Goal: Task Accomplishment & Management: Complete application form

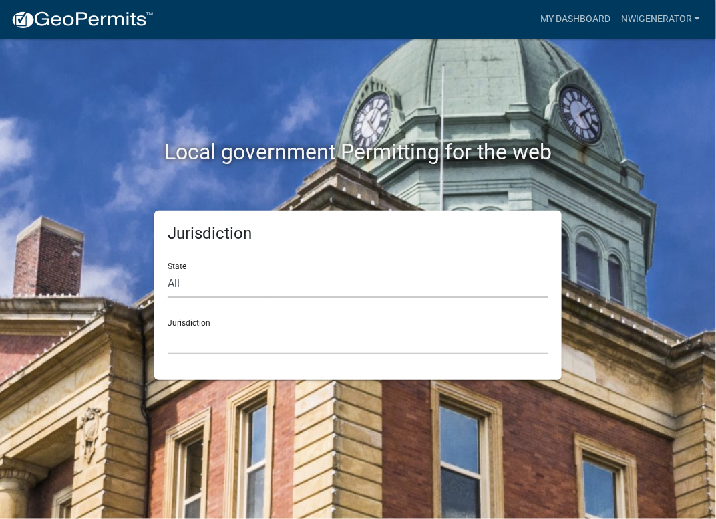
click at [219, 288] on select "All [US_STATE] [US_STATE] [US_STATE] [US_STATE] [US_STATE] [US_STATE] [US_STATE…" at bounding box center [358, 283] width 381 height 27
select select "[US_STATE]"
click at [168, 270] on select "All [US_STATE] [US_STATE] [US_STATE] [US_STATE] [US_STATE] [US_STATE] [US_STATE…" at bounding box center [358, 283] width 381 height 27
click at [225, 345] on select "City of [GEOGRAPHIC_DATA], [US_STATE] City of [GEOGRAPHIC_DATA], [US_STATE] Cit…" at bounding box center [358, 340] width 381 height 27
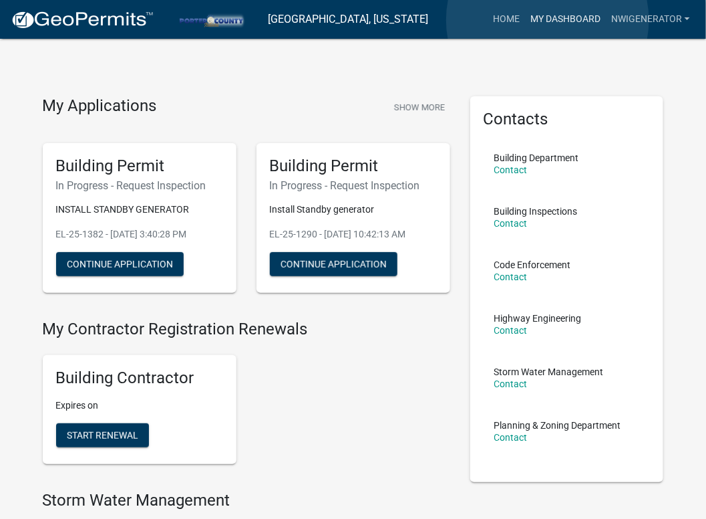
click at [548, 20] on link "My Dashboard" at bounding box center [565, 19] width 81 height 25
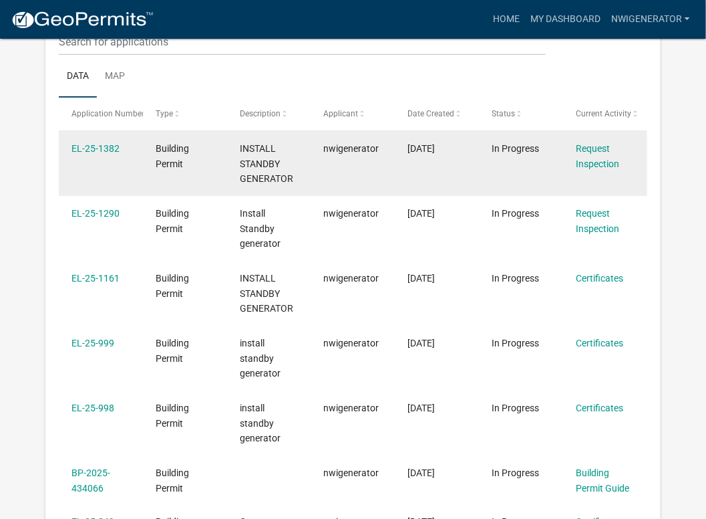
scroll to position [177, 0]
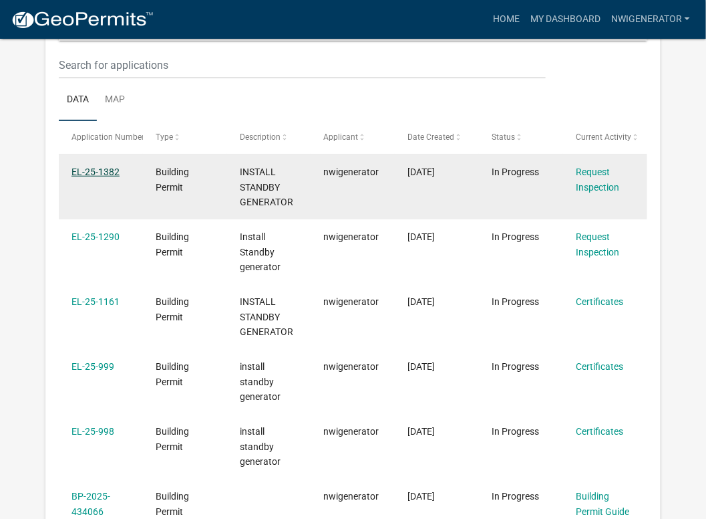
click at [98, 172] on link "EL-25-1382" at bounding box center [96, 171] width 48 height 11
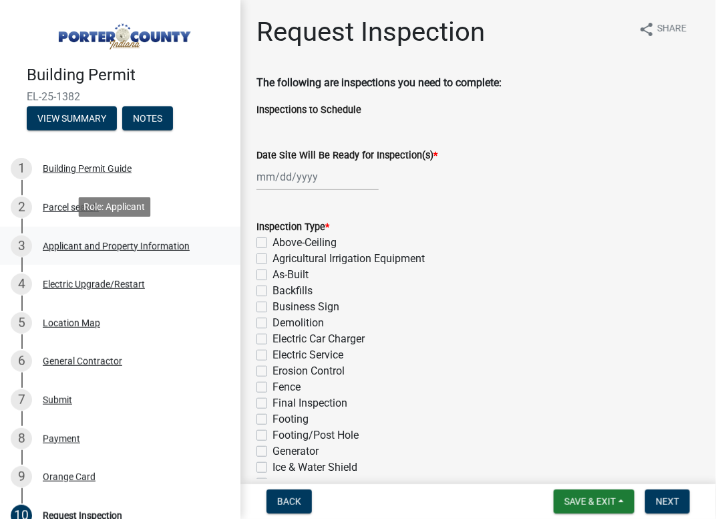
click at [83, 241] on div "Applicant and Property Information" at bounding box center [116, 245] width 147 height 9
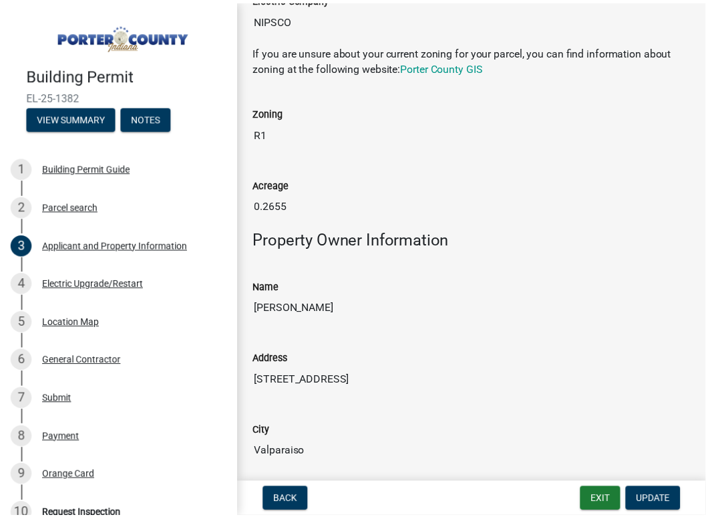
scroll to position [1069, 0]
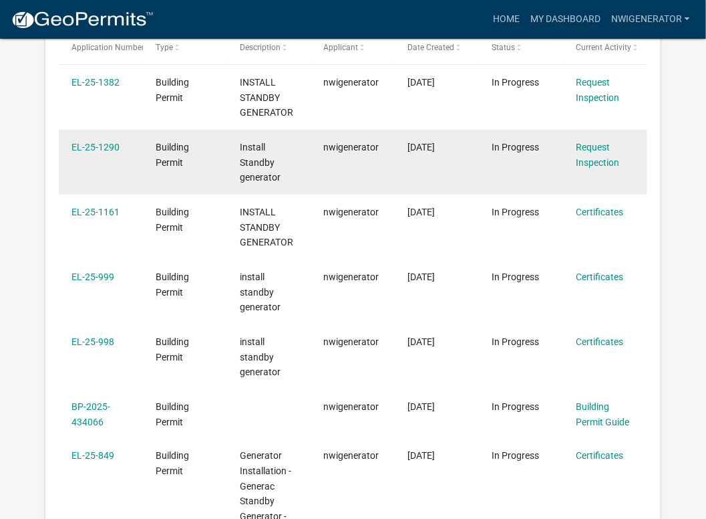
scroll to position [244, 0]
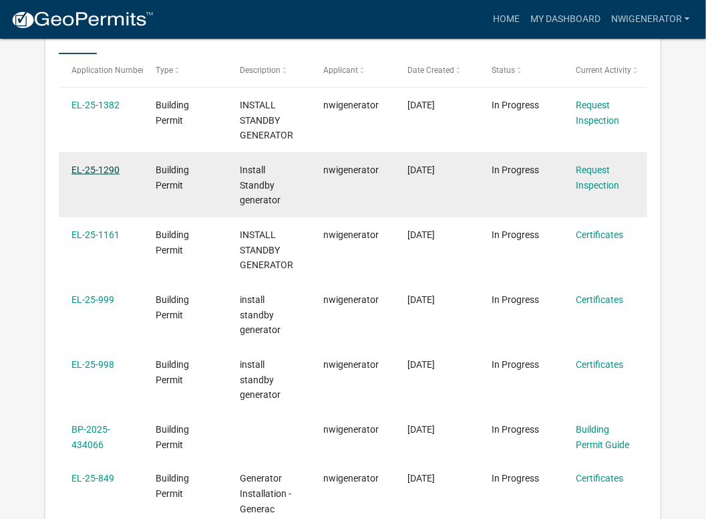
click at [90, 173] on link "EL-25-1290" at bounding box center [96, 169] width 48 height 11
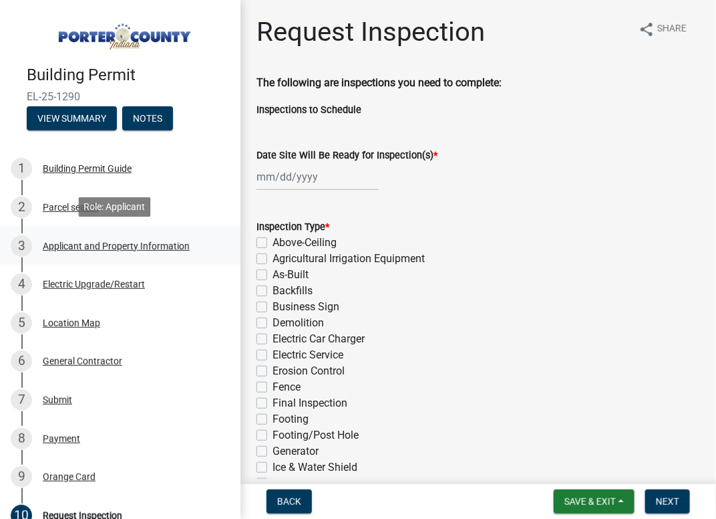
click at [88, 243] on div "Applicant and Property Information" at bounding box center [116, 245] width 147 height 9
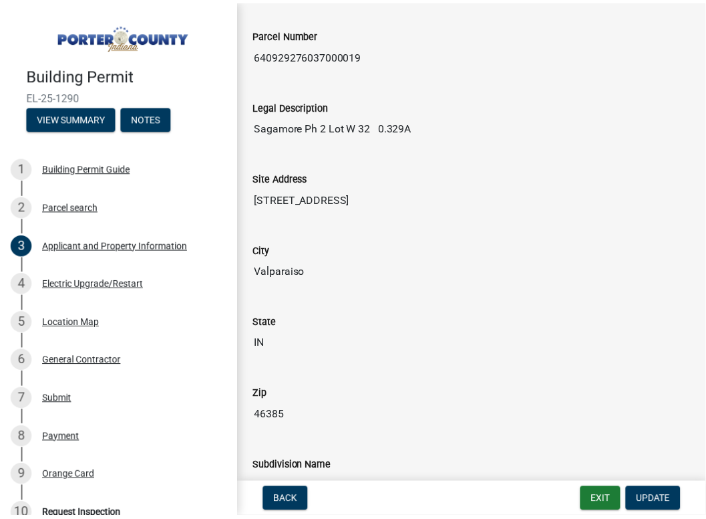
scroll to position [133, 0]
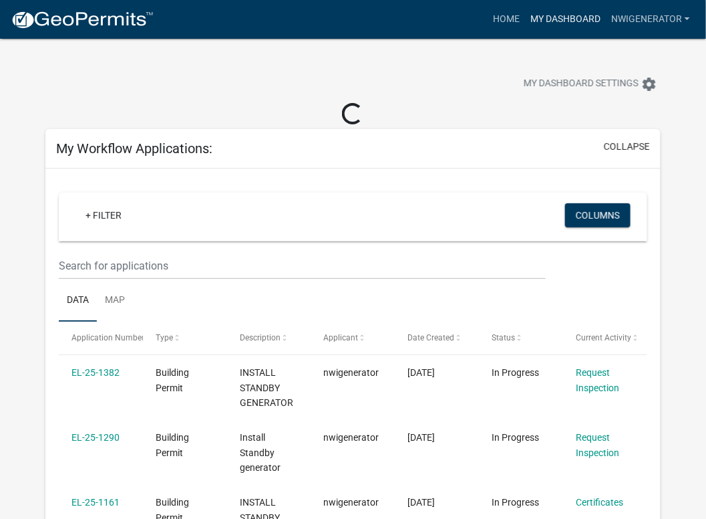
click at [569, 19] on link "My Dashboard" at bounding box center [565, 19] width 81 height 25
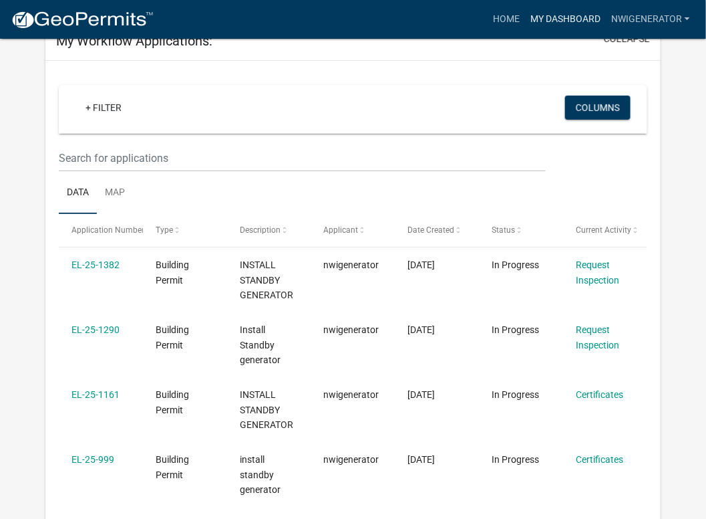
scroll to position [66, 0]
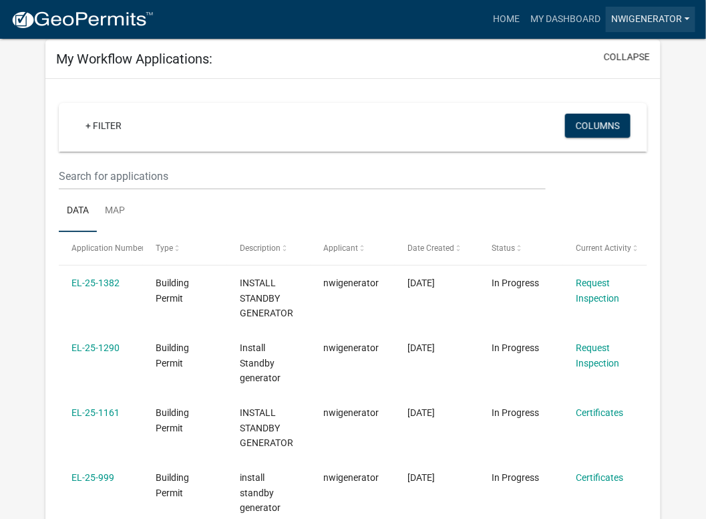
click at [632, 19] on link "nwigenerator" at bounding box center [651, 19] width 90 height 25
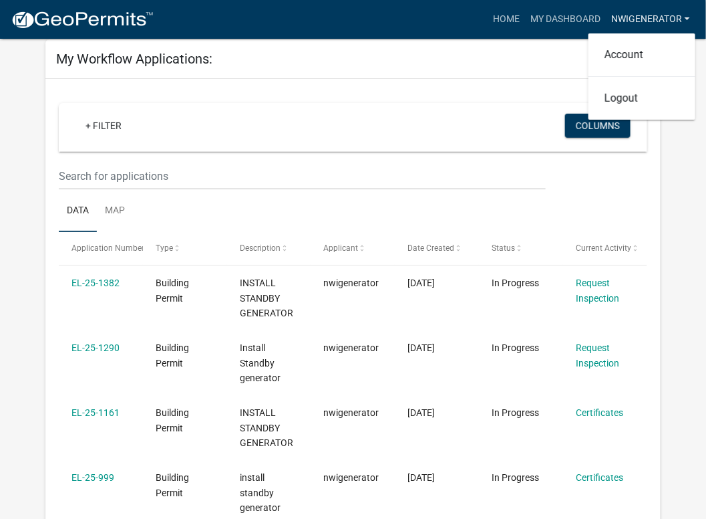
scroll to position [0, 0]
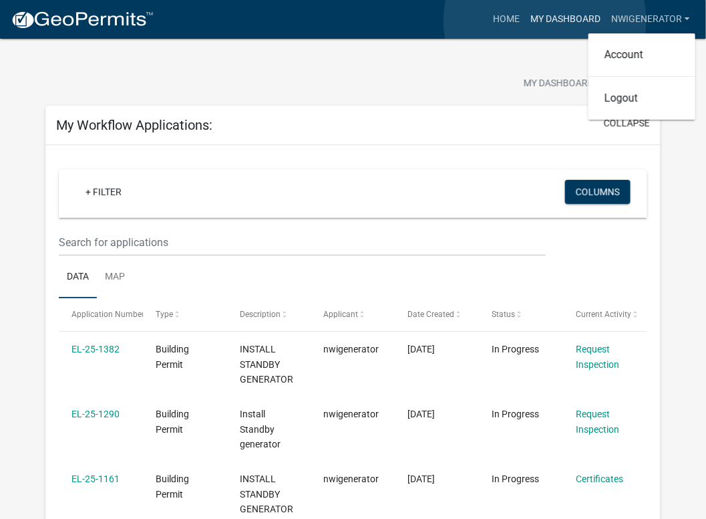
click at [545, 21] on link "My Dashboard" at bounding box center [565, 19] width 81 height 25
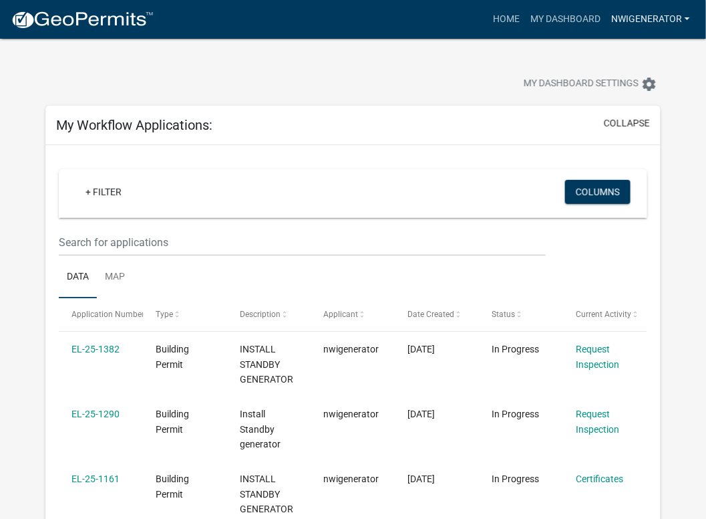
click at [635, 23] on link "nwigenerator" at bounding box center [651, 19] width 90 height 25
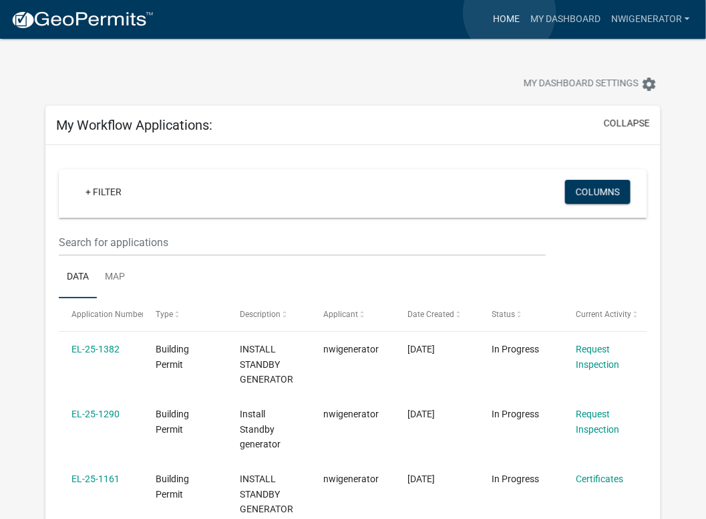
click at [510, 13] on link "Home" at bounding box center [506, 19] width 37 height 25
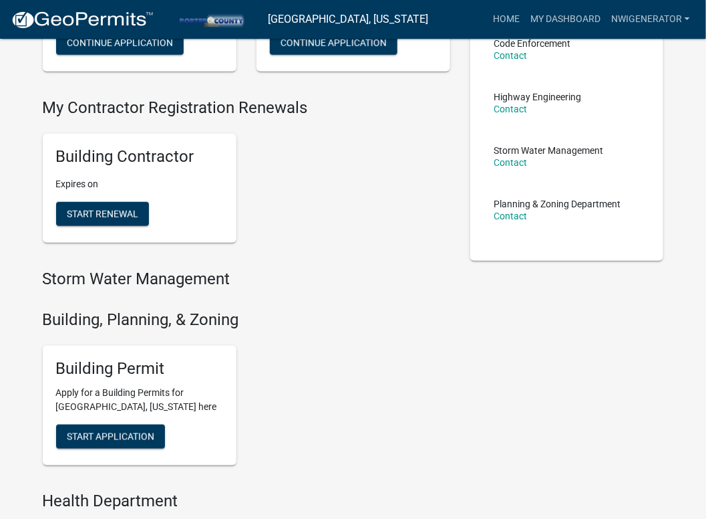
scroll to position [401, 0]
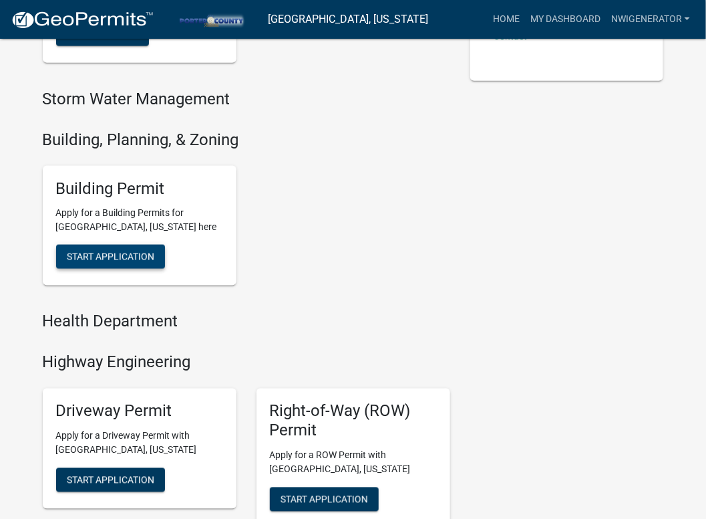
click at [121, 261] on span "Start Application" at bounding box center [111, 256] width 88 height 11
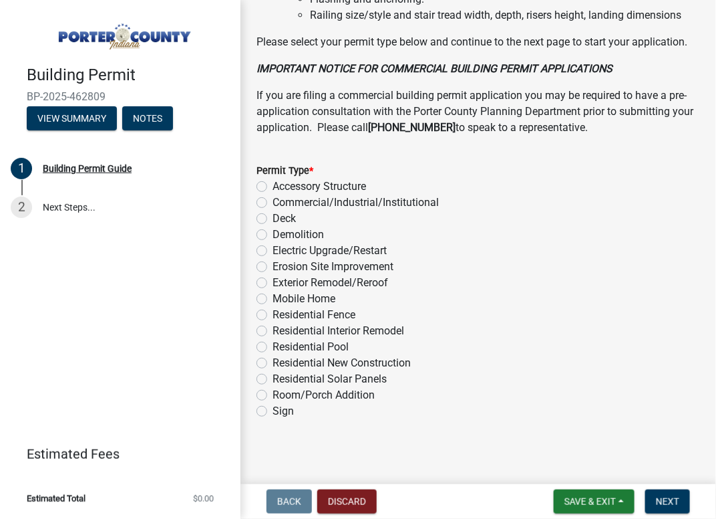
scroll to position [1172, 0]
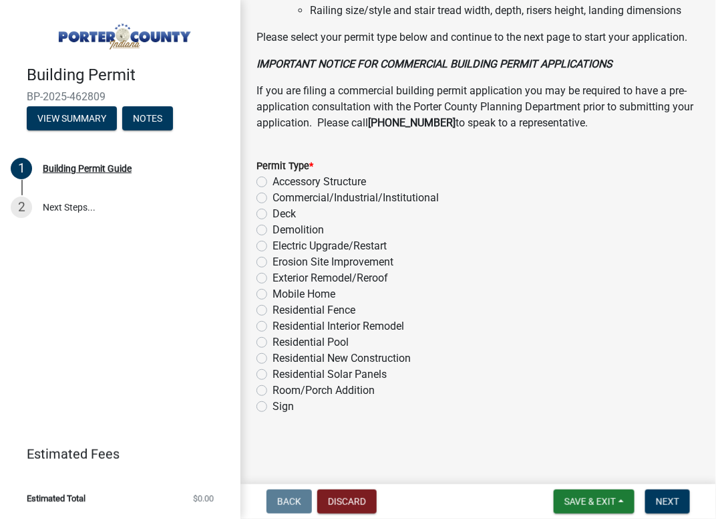
click at [273, 247] on label "Electric Upgrade/Restart" at bounding box center [330, 246] width 114 height 16
click at [273, 247] on input "Electric Upgrade/Restart" at bounding box center [277, 242] width 9 height 9
radio input "true"
click at [674, 507] on button "Next" at bounding box center [668, 501] width 45 height 24
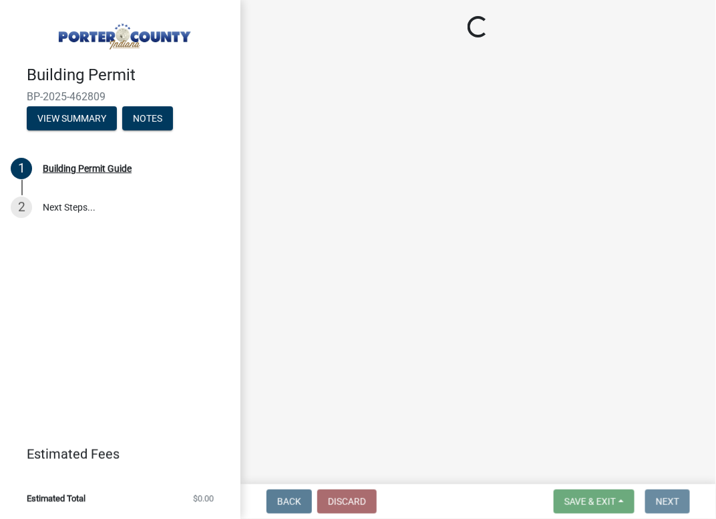
scroll to position [0, 0]
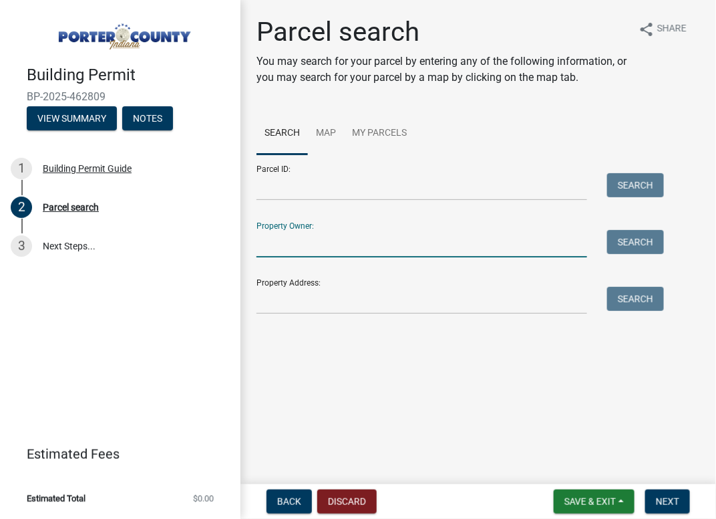
click at [311, 248] on input "Property Owner:" at bounding box center [422, 243] width 331 height 27
type input "[PERSON_NAME]"
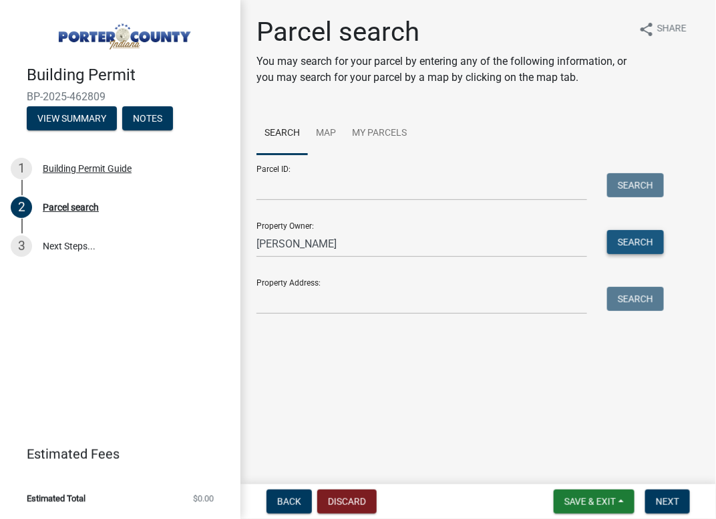
click at [651, 239] on button "Search" at bounding box center [636, 242] width 57 height 24
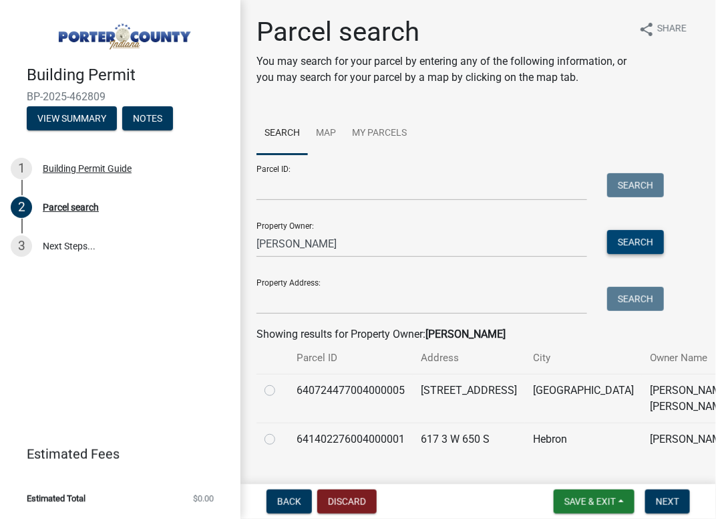
scroll to position [44, 0]
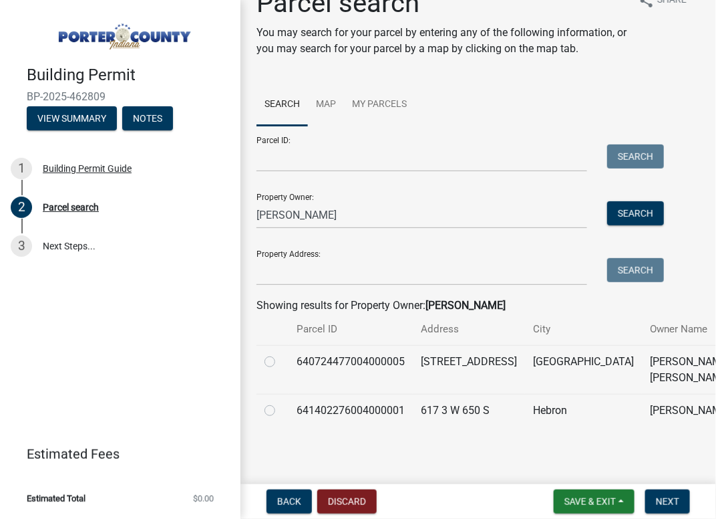
click at [281, 402] on label at bounding box center [281, 402] width 0 height 0
click at [281, 402] on input "radio" at bounding box center [285, 406] width 9 height 9
radio input "true"
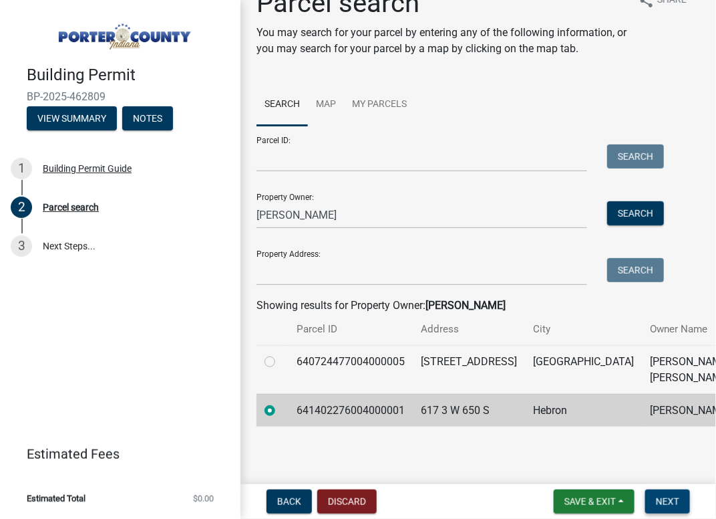
click at [673, 503] on span "Next" at bounding box center [667, 501] width 23 height 11
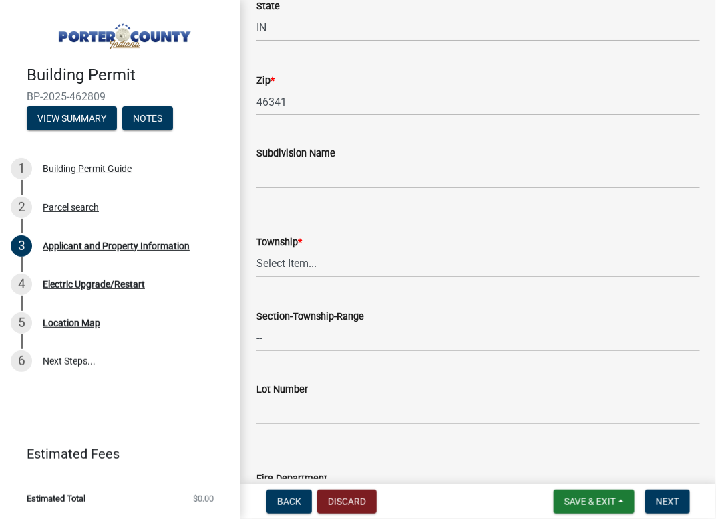
scroll to position [534, 0]
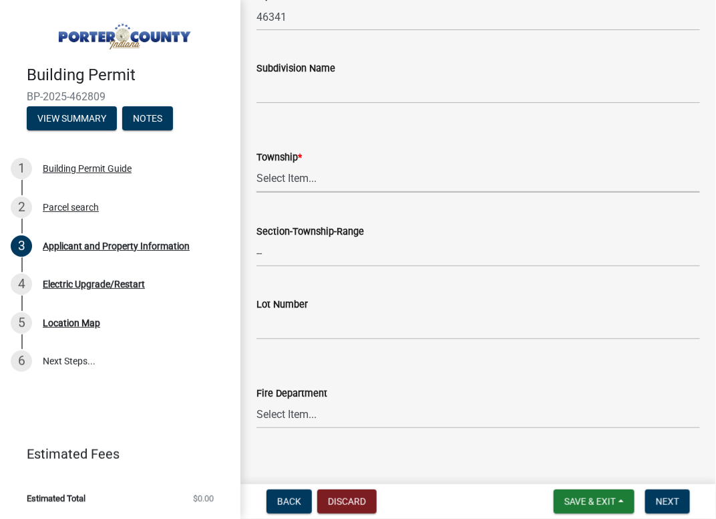
click at [286, 175] on select "Select Item... [PERSON_NAME][GEOGRAPHIC_DATA] [PERSON_NAME][GEOGRAPHIC_DATA] [G…" at bounding box center [479, 178] width 444 height 27
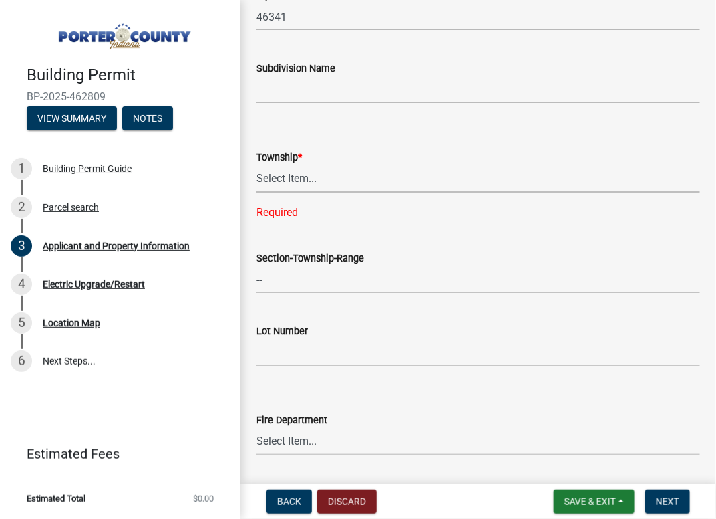
click at [308, 183] on select "Select Item... [PERSON_NAME][GEOGRAPHIC_DATA] [PERSON_NAME][GEOGRAPHIC_DATA] [G…" at bounding box center [479, 178] width 444 height 27
click at [257, 165] on select "Select Item... [PERSON_NAME][GEOGRAPHIC_DATA] [PERSON_NAME][GEOGRAPHIC_DATA] [G…" at bounding box center [479, 178] width 444 height 27
select select "727dfea8-a90f-47eb-b41f-dba829b609f5"
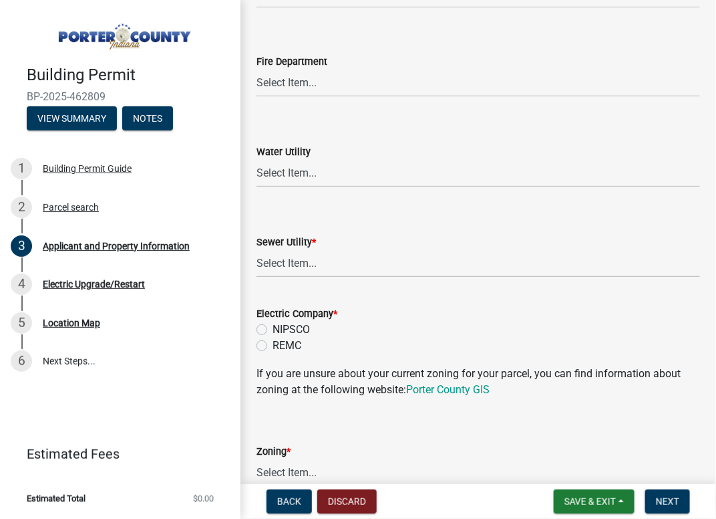
scroll to position [869, 0]
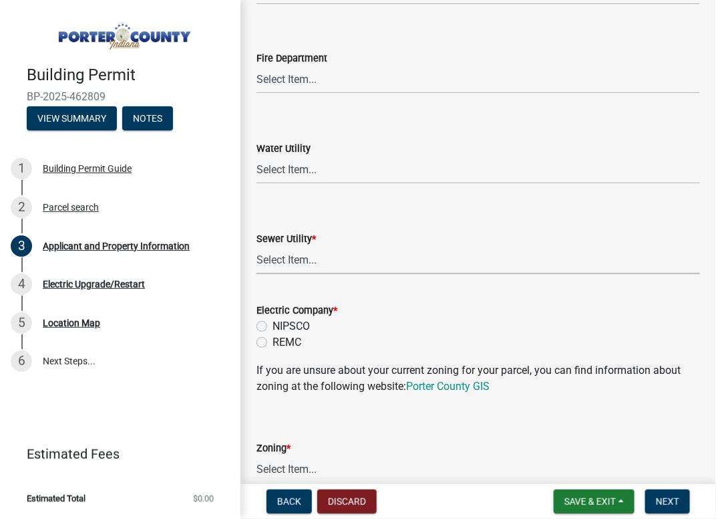
click at [311, 255] on select "Select Item... Aqua [US_STATE] Inc Damon Run Falling Waters Lake Eliza - LEACD …" at bounding box center [479, 260] width 444 height 27
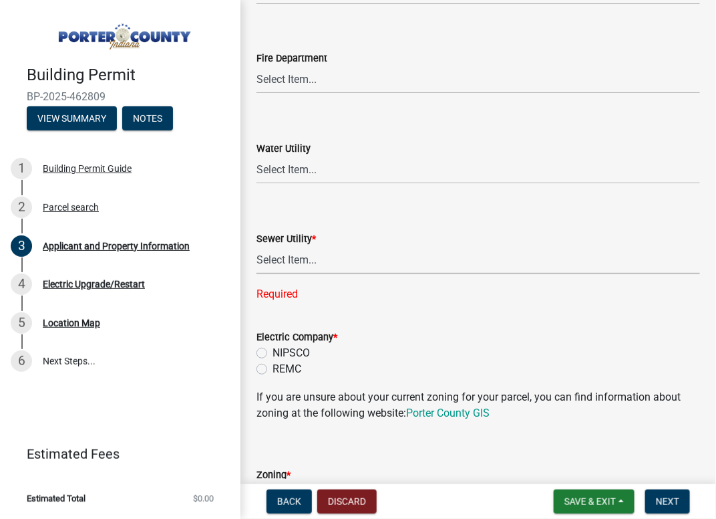
click at [318, 260] on select "Select Item... Aqua [US_STATE] Inc Damon Run Falling Waters Lake Eliza - LEACD …" at bounding box center [479, 260] width 444 height 27
click at [313, 261] on select "Select Item... Aqua [US_STATE] Inc Damon Run Falling Waters Lake Eliza - LEACD …" at bounding box center [479, 260] width 444 height 27
click at [305, 261] on select "Select Item... Aqua [US_STATE] Inc Damon Run Falling Waters Lake Eliza - LEACD …" at bounding box center [479, 260] width 444 height 27
click at [317, 260] on select "Select Item... Aqua [US_STATE] Inc Damon Run Falling Waters Lake Eliza - LEACD …" at bounding box center [479, 260] width 444 height 27
click at [257, 247] on select "Select Item... Aqua [US_STATE] Inc Damon Run Falling Waters Lake Eliza - LEACD …" at bounding box center [479, 260] width 444 height 27
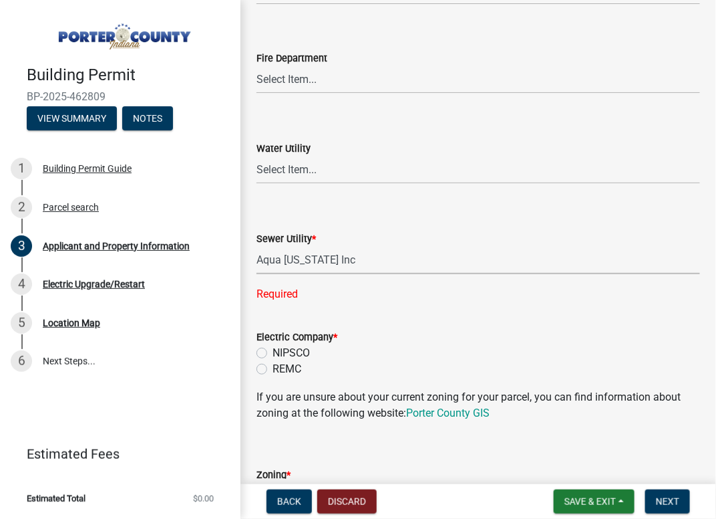
select select "ad46db9b-b68a-4590-8d08-f4fb10f3ead6"
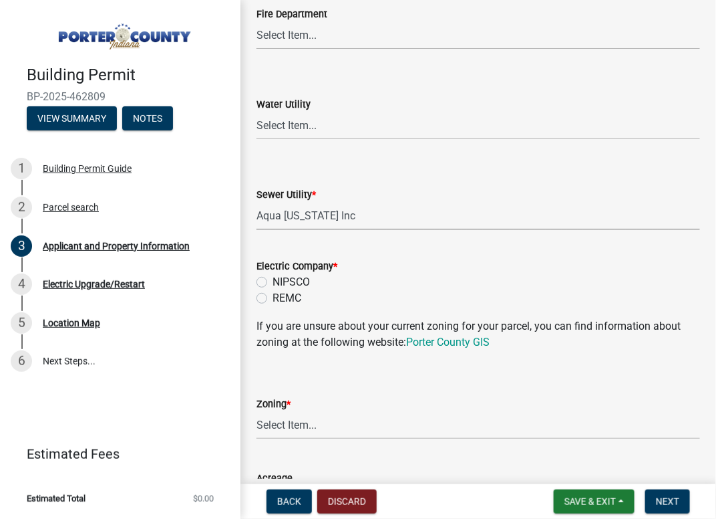
scroll to position [936, 0]
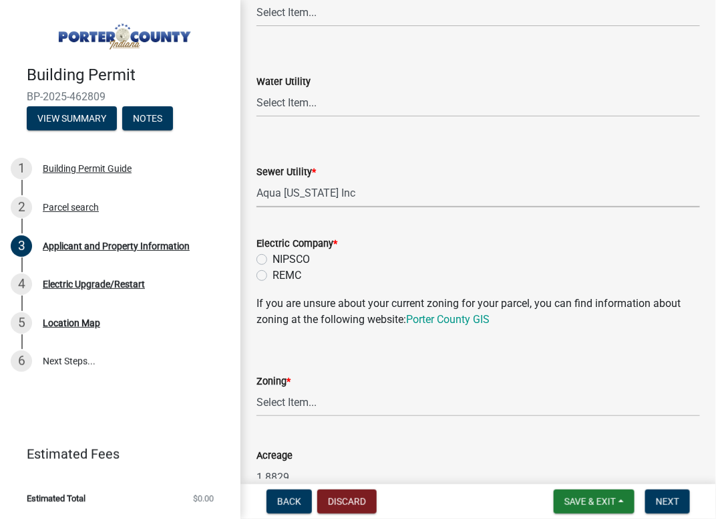
click at [273, 255] on label "NIPSCO" at bounding box center [291, 259] width 37 height 16
click at [273, 255] on input "NIPSCO" at bounding box center [277, 255] width 9 height 9
radio input "true"
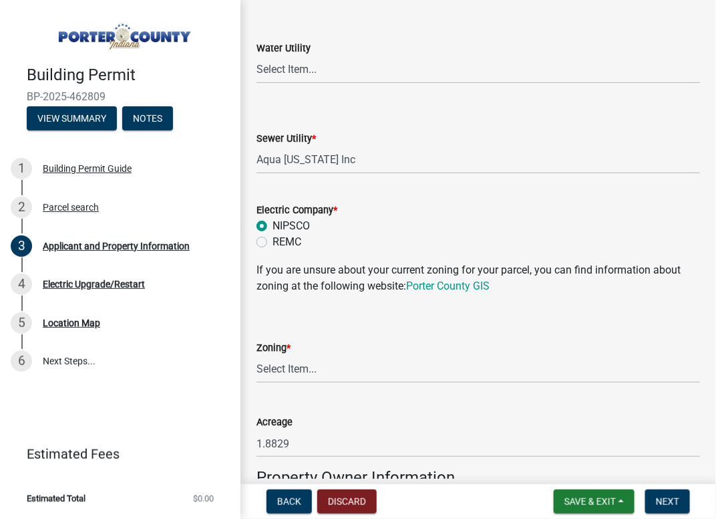
scroll to position [1003, 0]
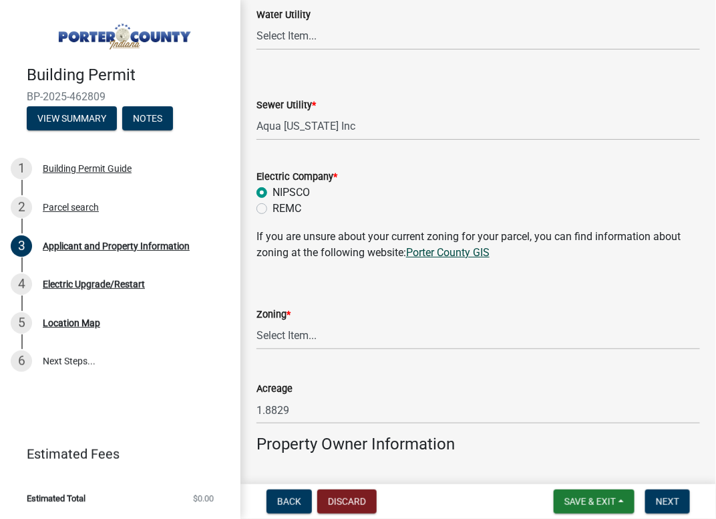
click at [439, 257] on link "Porter County GIS" at bounding box center [448, 252] width 84 height 13
click at [306, 330] on select "Select Item... A1 A2 CH CM CN I1 I2 I3 IN MP OT P1 P2 PUD R1 R2 R3 R4 RL RR" at bounding box center [479, 335] width 444 height 27
click at [257, 322] on select "Select Item... A1 A2 CH CM CN I1 I2 I3 IN MP OT P1 P2 PUD R1 R2 R3 R4 RL RR" at bounding box center [479, 335] width 444 height 27
select select "271bd504-2c49-4a3f-937e-0db1d3436bac"
click at [662, 499] on span "Next" at bounding box center [667, 501] width 23 height 11
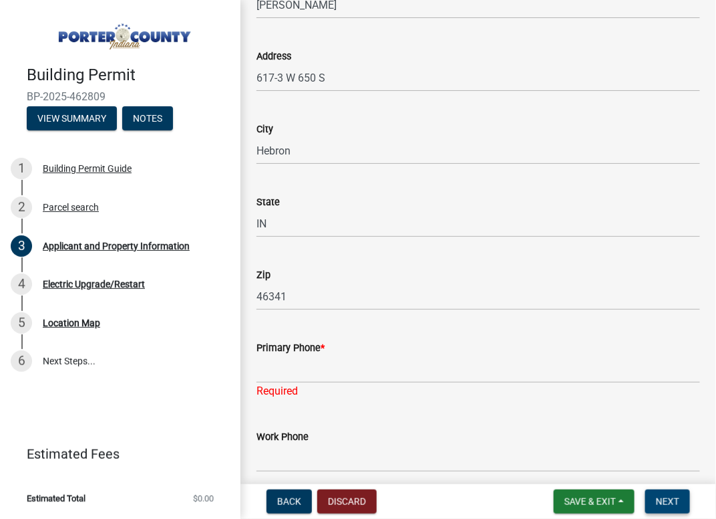
scroll to position [1537, 0]
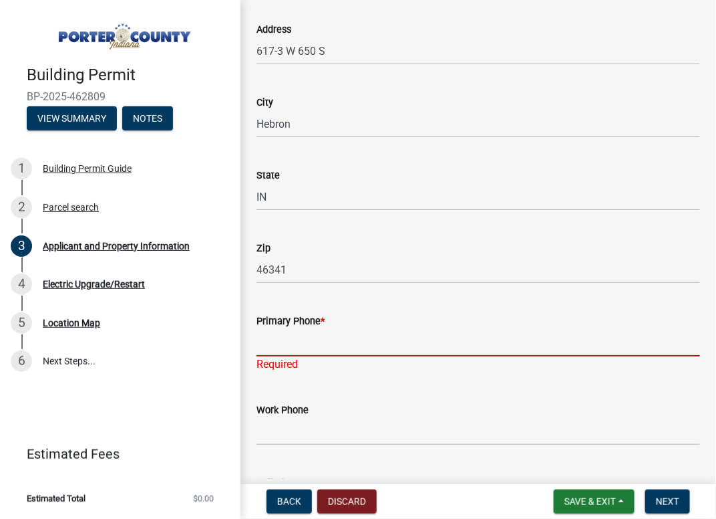
click at [321, 343] on input "Primary Phone *" at bounding box center [479, 342] width 444 height 27
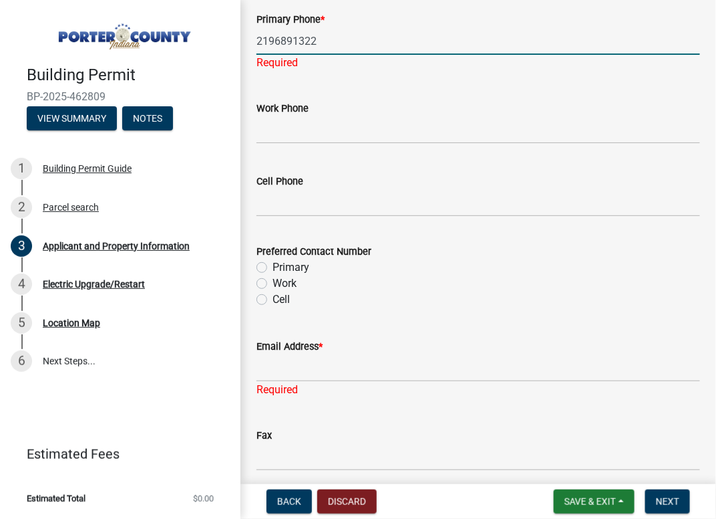
scroll to position [1871, 0]
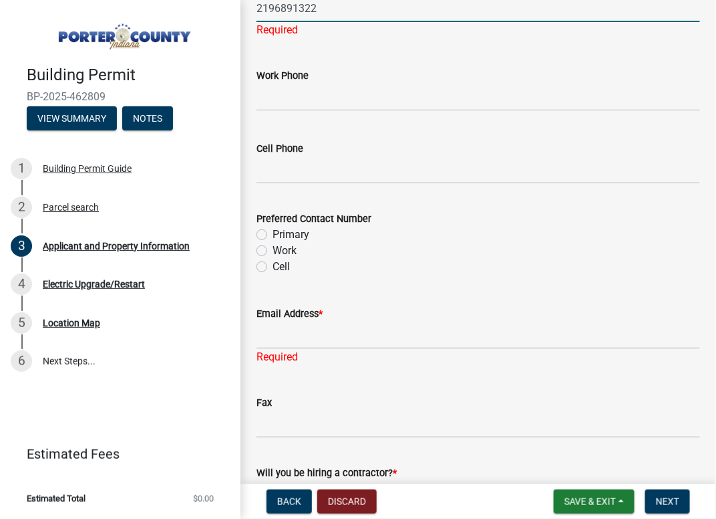
type input "2196891322"
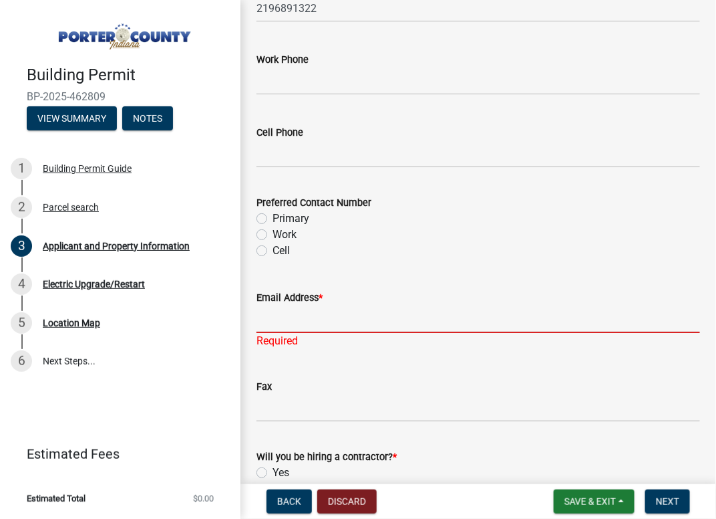
click at [287, 331] on input "Email Address *" at bounding box center [479, 318] width 444 height 27
click at [275, 321] on input "Email Address *" at bounding box center [479, 318] width 444 height 27
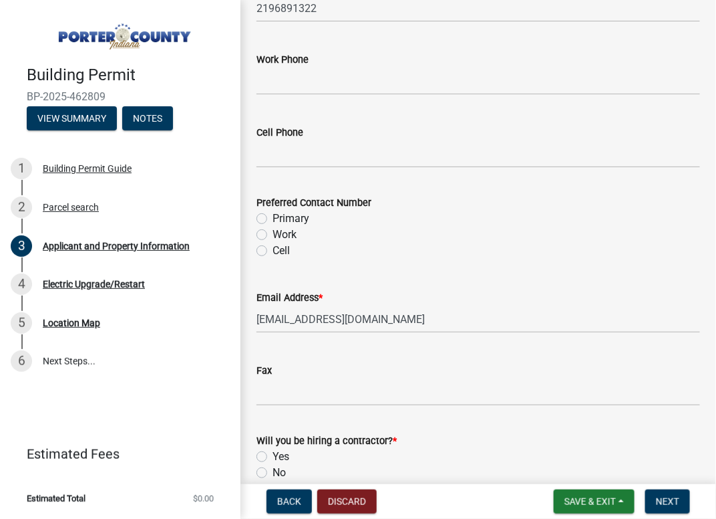
click at [402, 384] on form "Fax" at bounding box center [479, 383] width 444 height 43
click at [305, 317] on input "[EMAIL_ADDRESS][DOMAIN_NAME]" at bounding box center [479, 318] width 444 height 27
click at [272, 318] on input "[EMAIL_ADDRESS][DOMAIN_NAME]" at bounding box center [479, 318] width 444 height 27
type input "[EMAIL_ADDRESS][DOMAIN_NAME]"
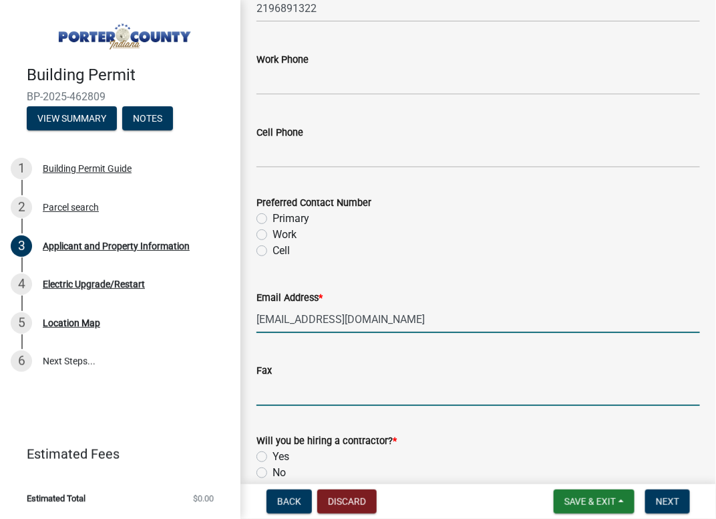
click at [446, 390] on input "Fax" at bounding box center [479, 391] width 444 height 27
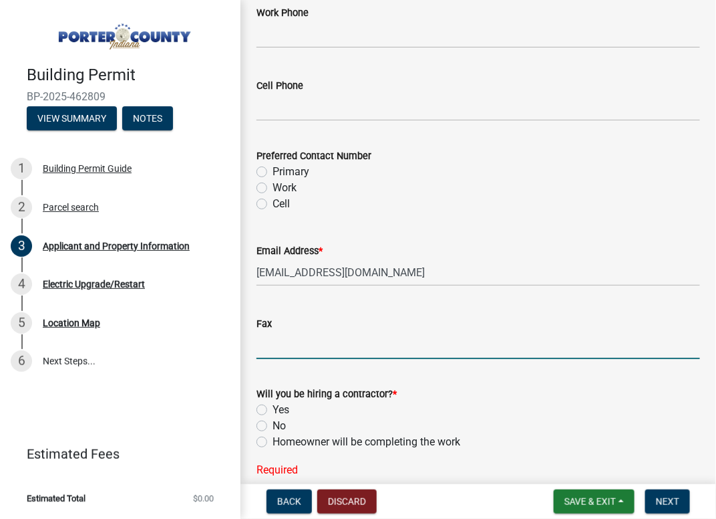
scroll to position [1938, 0]
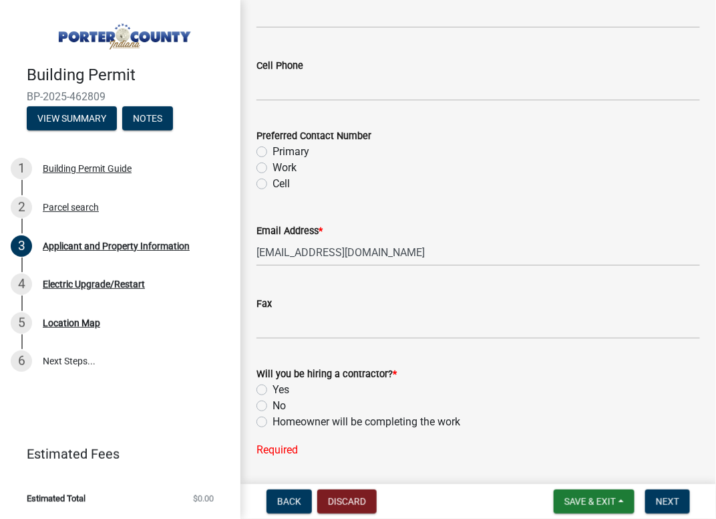
click at [273, 392] on label "Yes" at bounding box center [281, 390] width 17 height 16
click at [273, 390] on input "Yes" at bounding box center [277, 386] width 9 height 9
radio input "true"
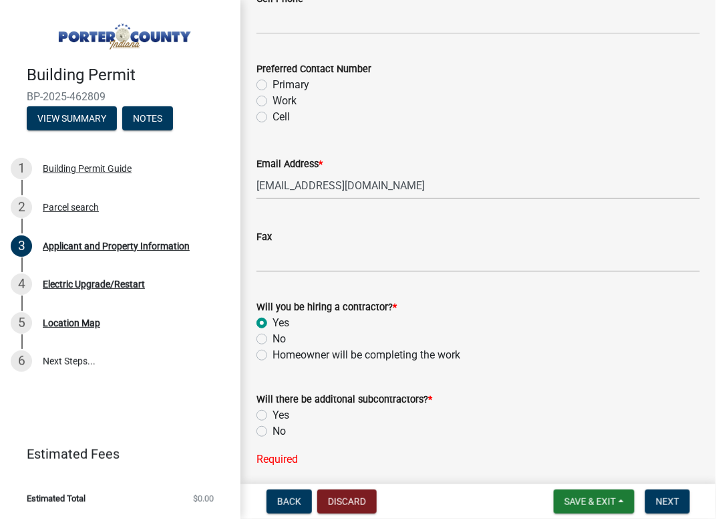
scroll to position [2055, 0]
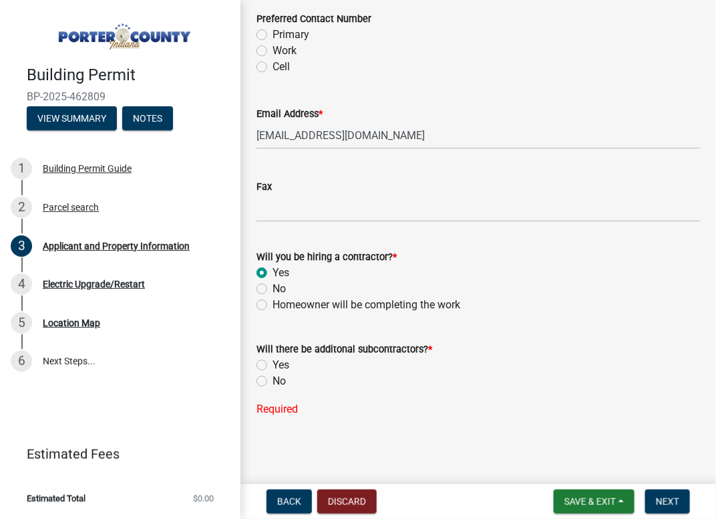
click at [260, 389] on div "Will there be additonal subcontractors? * Yes No Required" at bounding box center [479, 371] width 444 height 92
click at [273, 376] on label "No" at bounding box center [279, 381] width 13 height 16
click at [273, 376] on input "No" at bounding box center [277, 377] width 9 height 9
radio input "true"
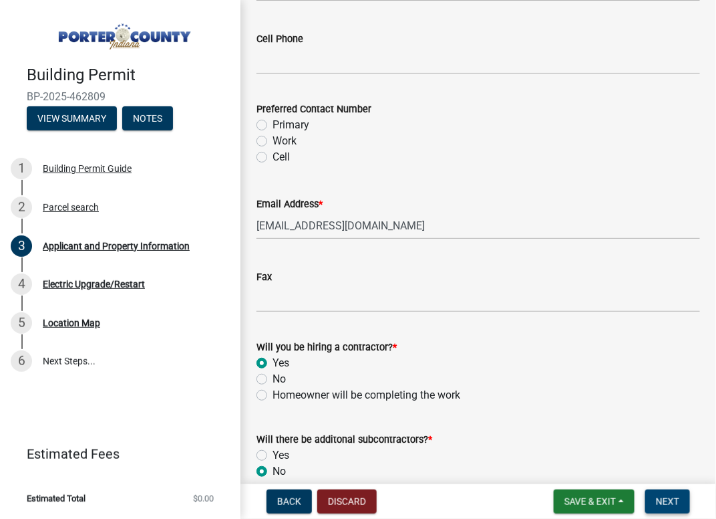
scroll to position [1962, 0]
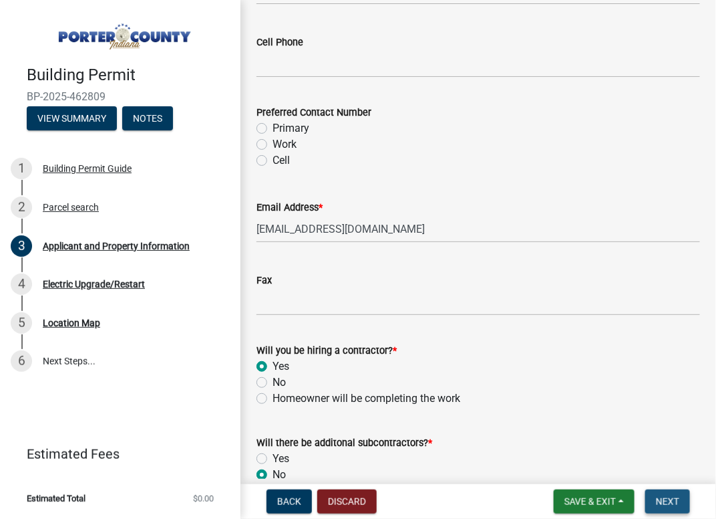
click at [658, 501] on span "Next" at bounding box center [667, 501] width 23 height 11
